Goal: Task Accomplishment & Management: Manage account settings

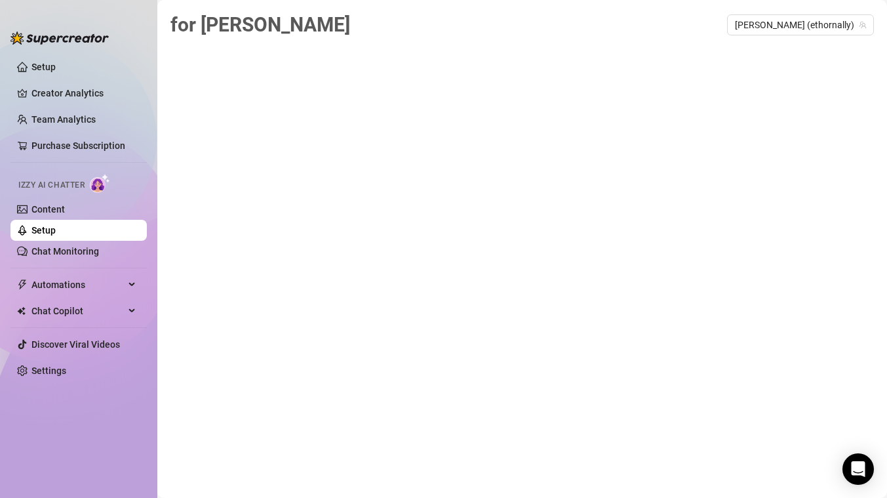
click at [209, 24] on span "for [PERSON_NAME]" at bounding box center [260, 24] width 180 height 23
click at [56, 226] on link "Setup" at bounding box center [43, 230] width 24 height 10
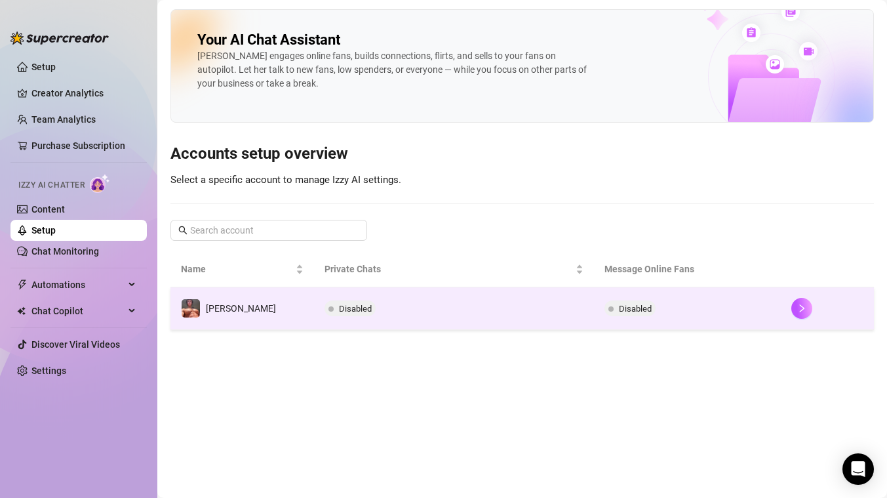
click at [621, 311] on span "Disabled" at bounding box center [635, 309] width 33 height 10
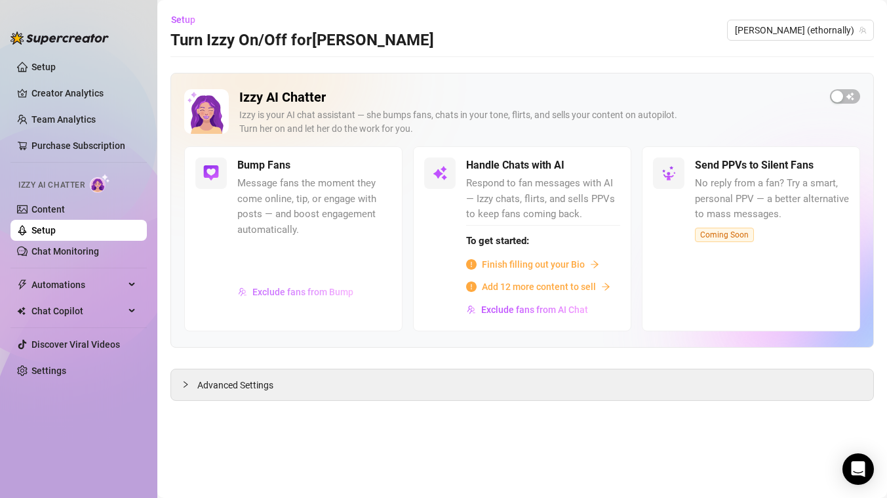
click at [311, 292] on span "Exclude fans from Bump" at bounding box center [302, 292] width 101 height 10
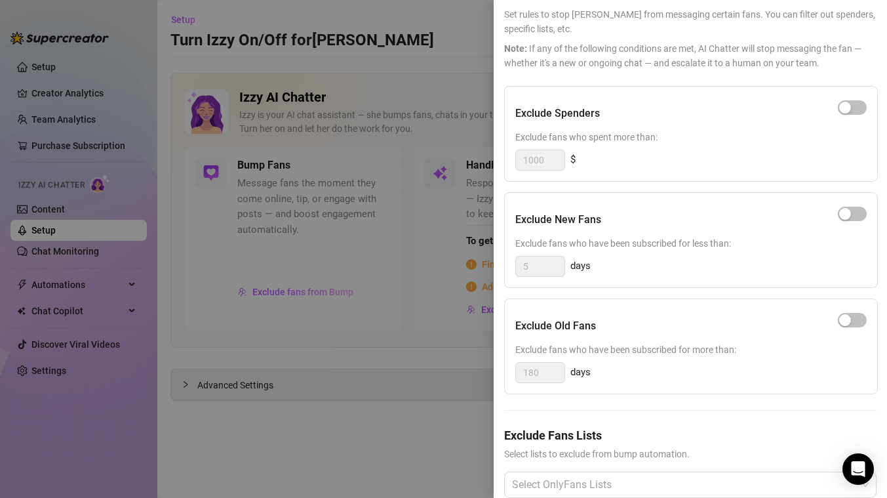
scroll to position [73, 0]
click at [395, 373] on div at bounding box center [443, 249] width 887 height 498
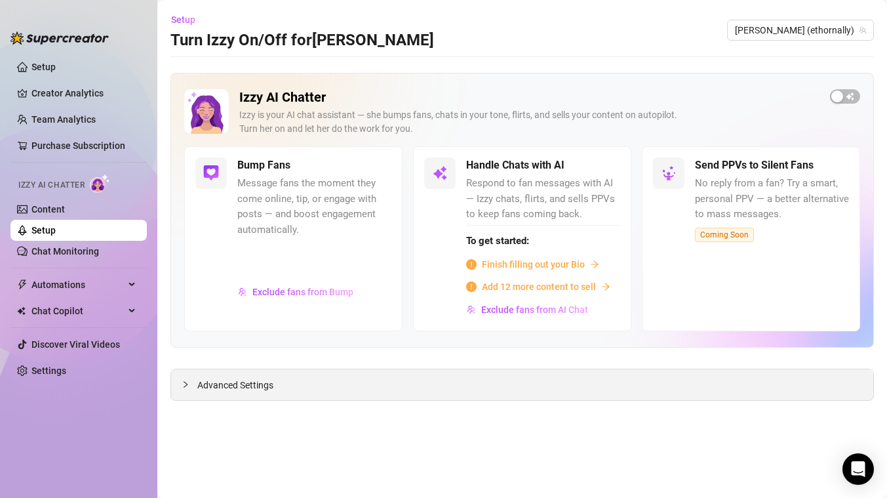
click at [371, 390] on div "Advanced Settings" at bounding box center [522, 384] width 702 height 31
click at [190, 382] on div at bounding box center [190, 384] width 16 height 14
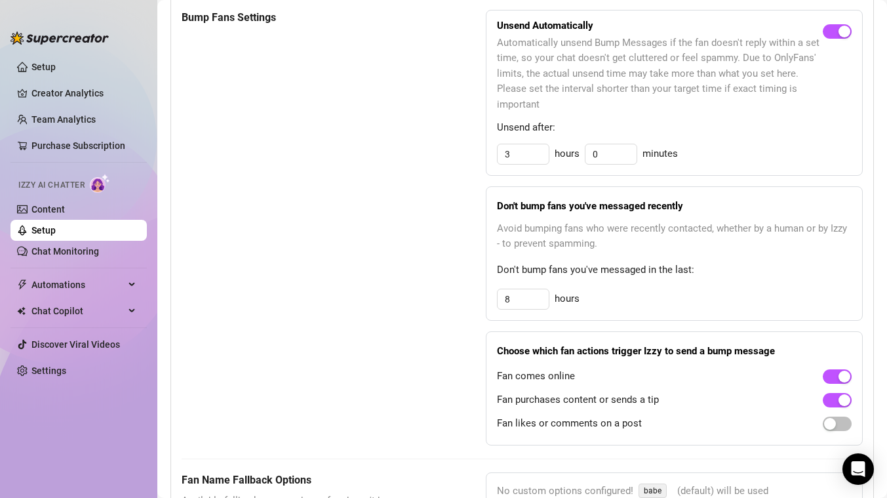
scroll to position [735, 0]
click at [525, 300] on input "8" at bounding box center [523, 299] width 51 height 20
type input "2"
type input "12"
click at [410, 250] on div "Bump Fans Settings" at bounding box center [301, 226] width 239 height 435
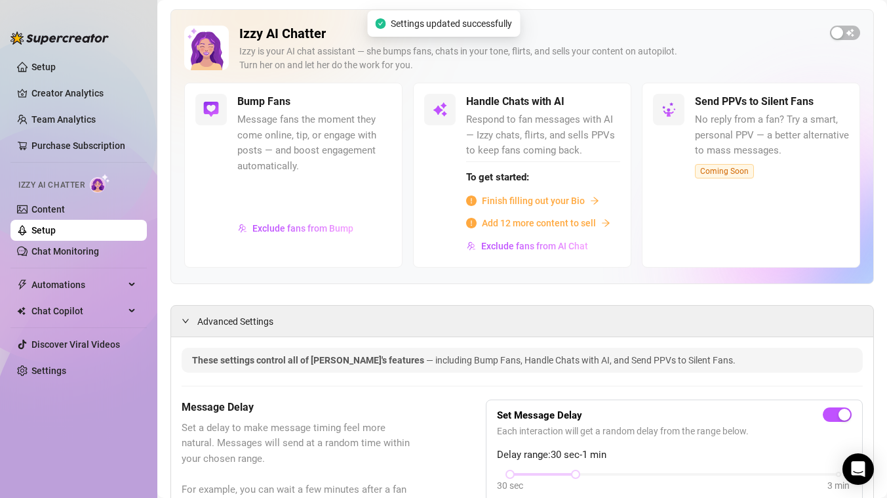
scroll to position [0, 0]
